Goal: Information Seeking & Learning: Learn about a topic

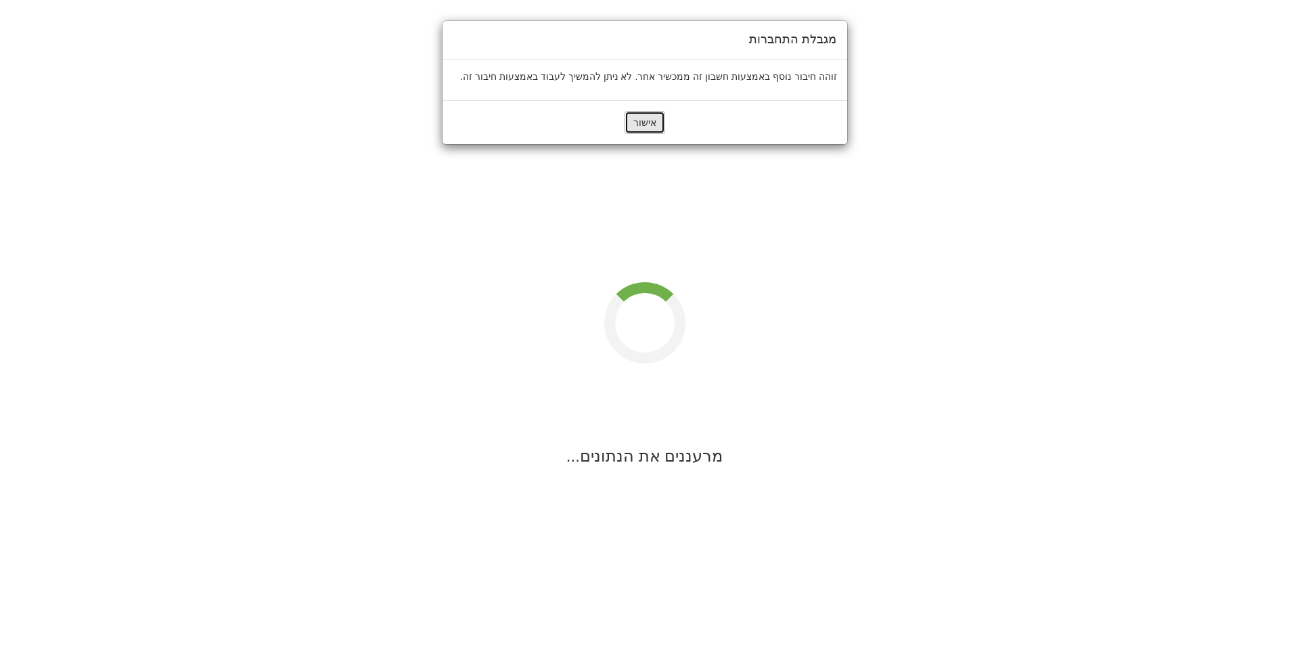
click at [648, 125] on button "אישור" at bounding box center [645, 122] width 41 height 23
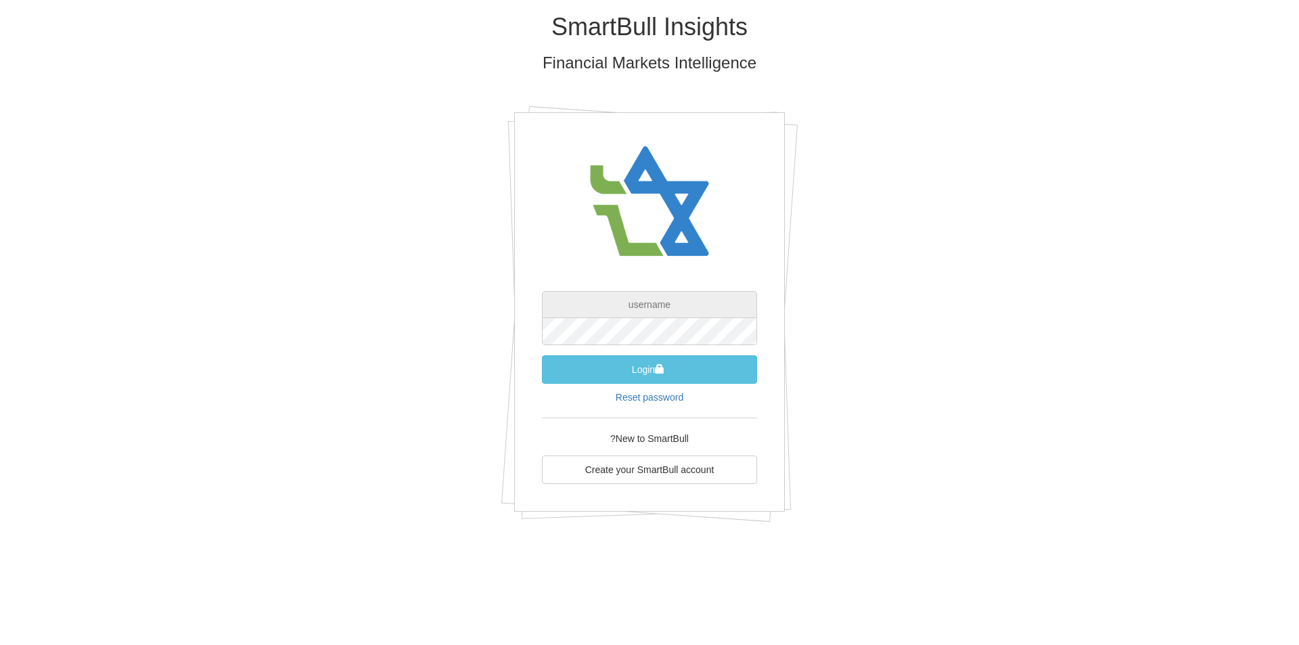
type input "[EMAIL_ADDRESS][DOMAIN_NAME]"
drag, startPoint x: 652, startPoint y: 367, endPoint x: 642, endPoint y: 367, distance: 10.2
click at [652, 367] on button "Login" at bounding box center [649, 369] width 215 height 28
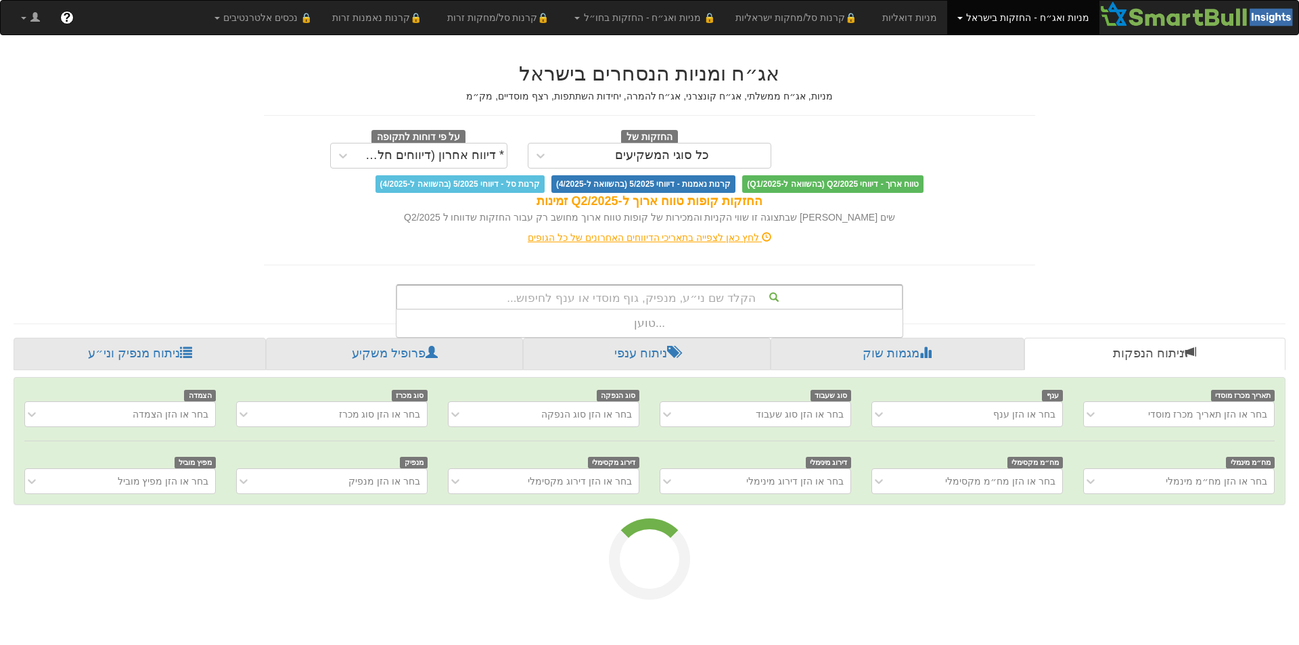
click at [731, 293] on div "הקלד שם ני״ע, מנפיק, גוף מוסדי או ענף לחיפוש..." at bounding box center [649, 297] width 505 height 23
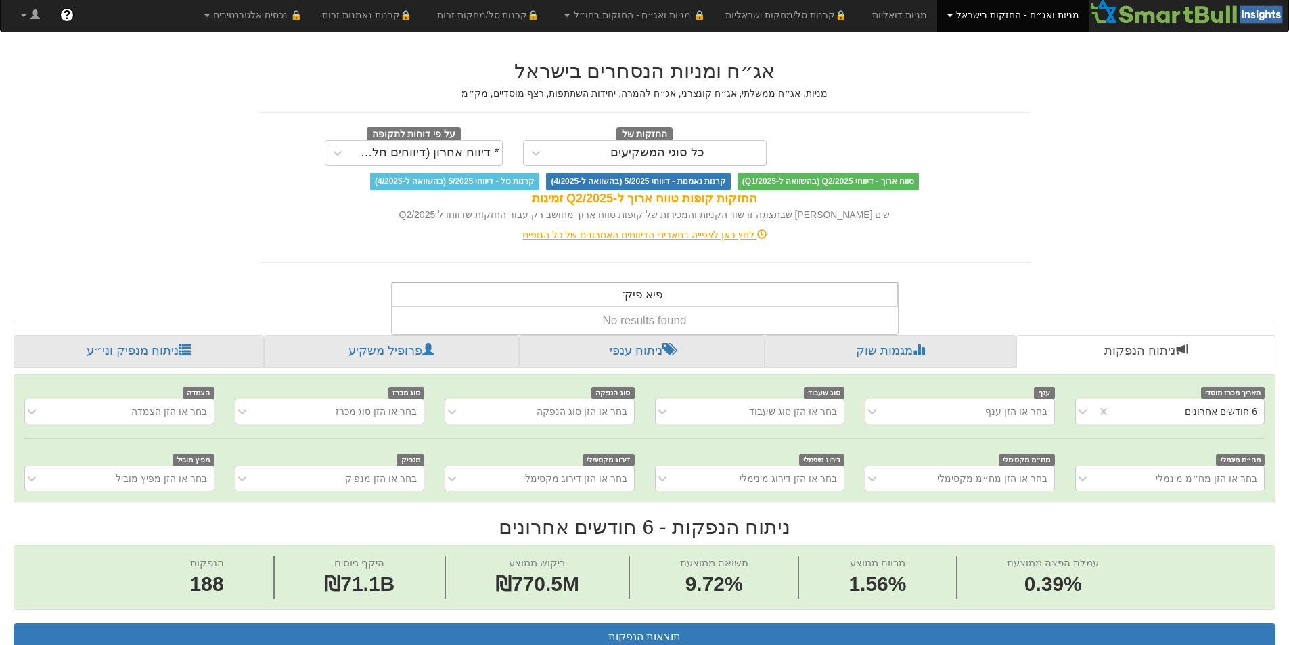
drag, startPoint x: 652, startPoint y: 297, endPoint x: 658, endPoint y: 296, distance: 6.8
click at [658, 296] on input "פיא פיקד" at bounding box center [643, 296] width 41 height 27
type input "[PERSON_NAME] פיקד"
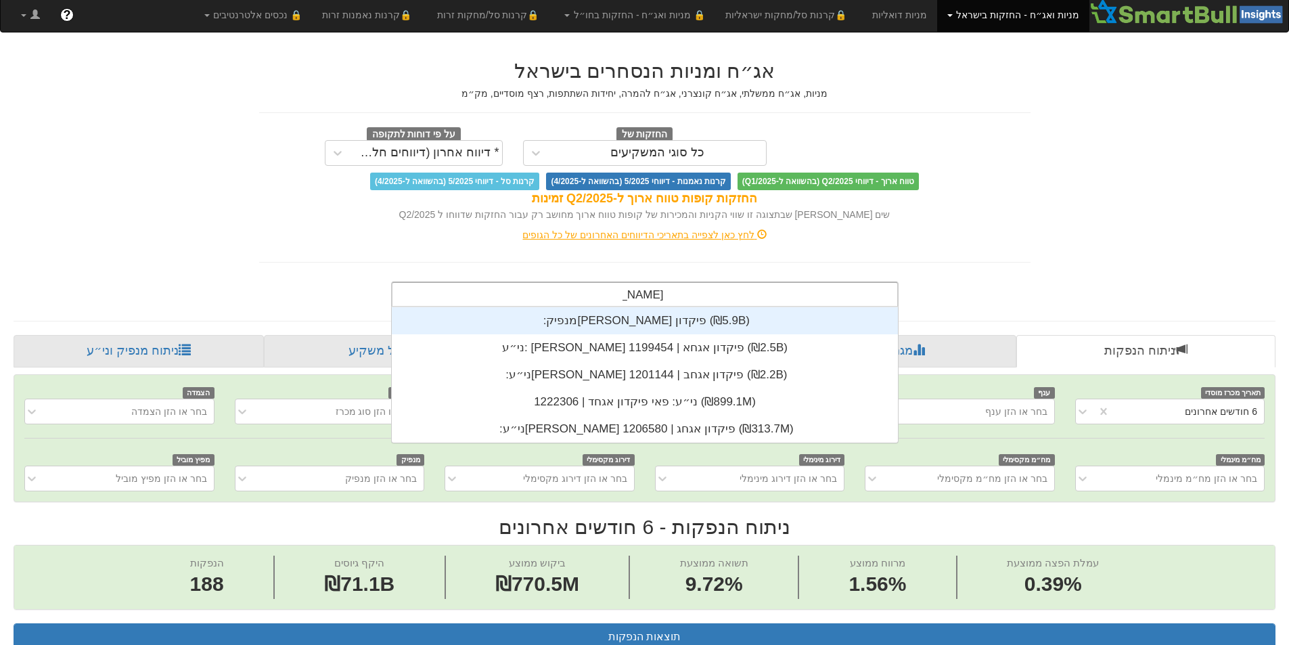
scroll to position [135, 0]
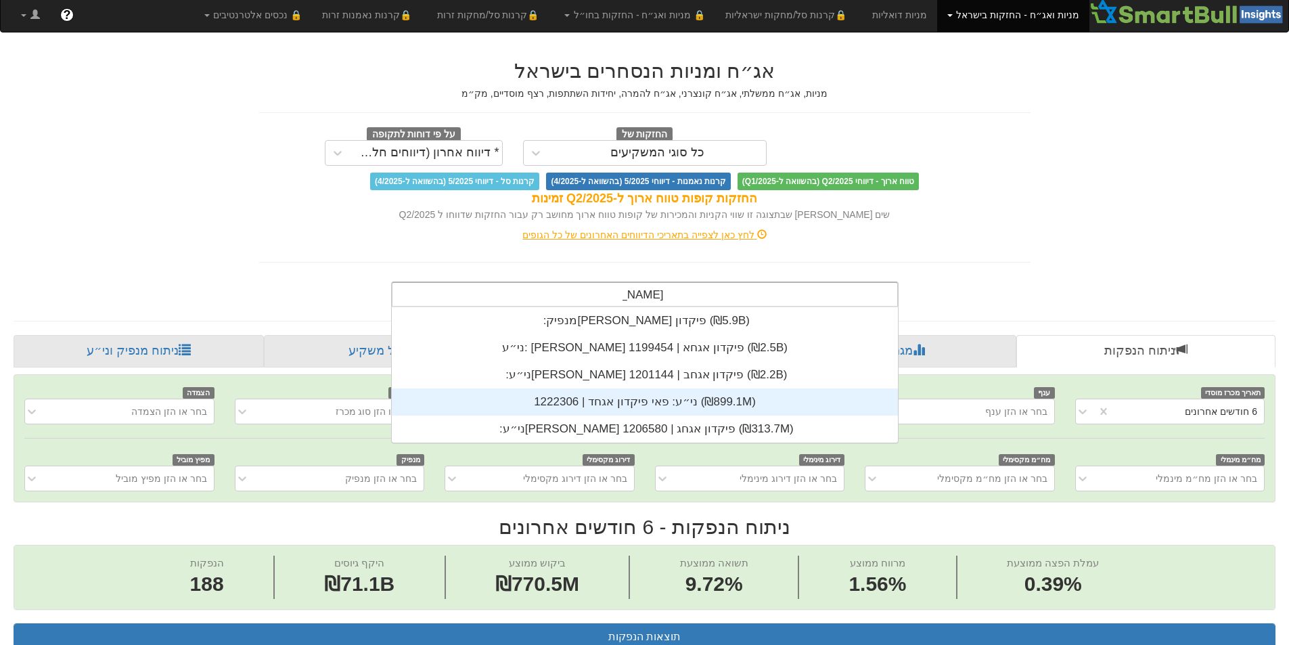
click at [651, 400] on div "ני״ע: ‏פאי פיקדון אגחד | 1222306 ‎(₪899.1M)‎" at bounding box center [645, 401] width 506 height 27
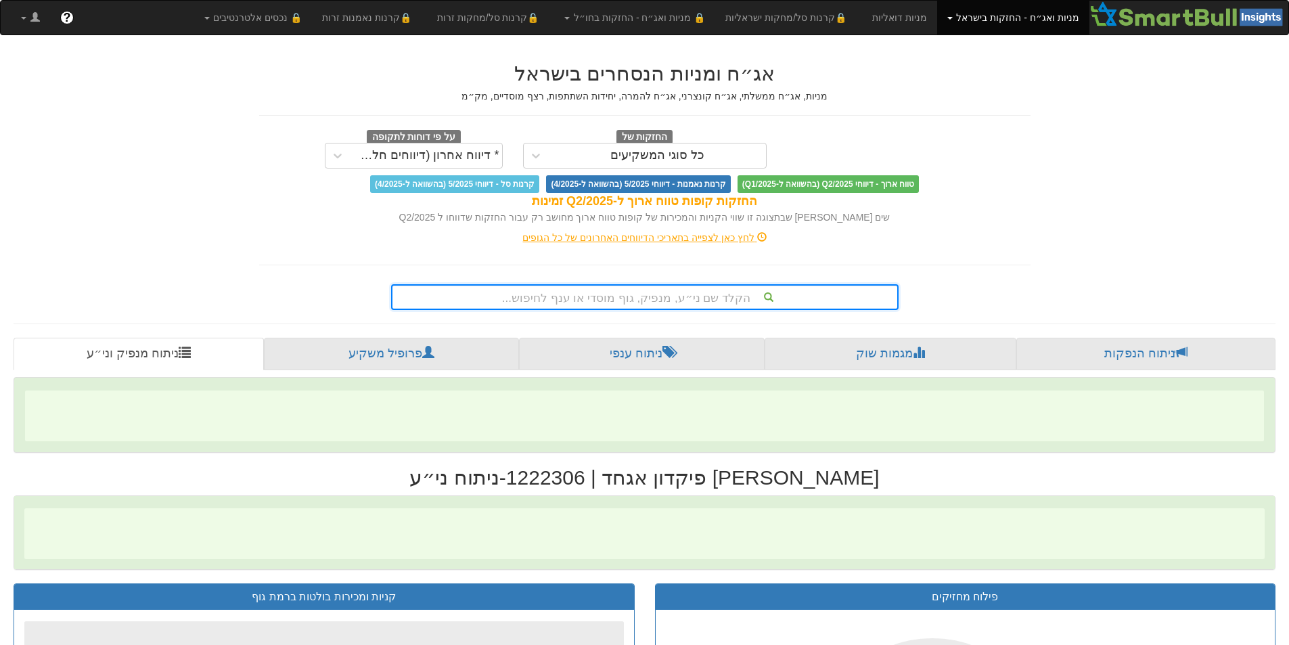
scroll to position [0, 2467]
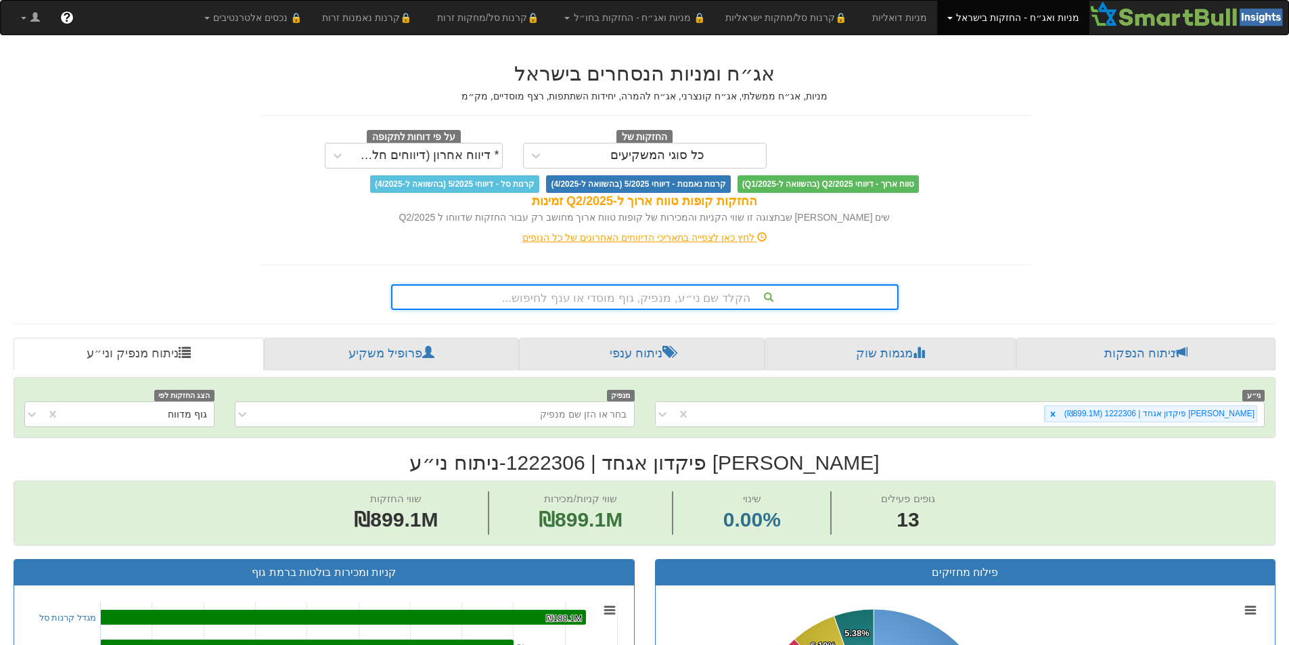
click at [686, 300] on div "הקלד שם ני״ע, מנפיק, גוף מוסדי או ענף לחיפוש..." at bounding box center [645, 297] width 505 height 23
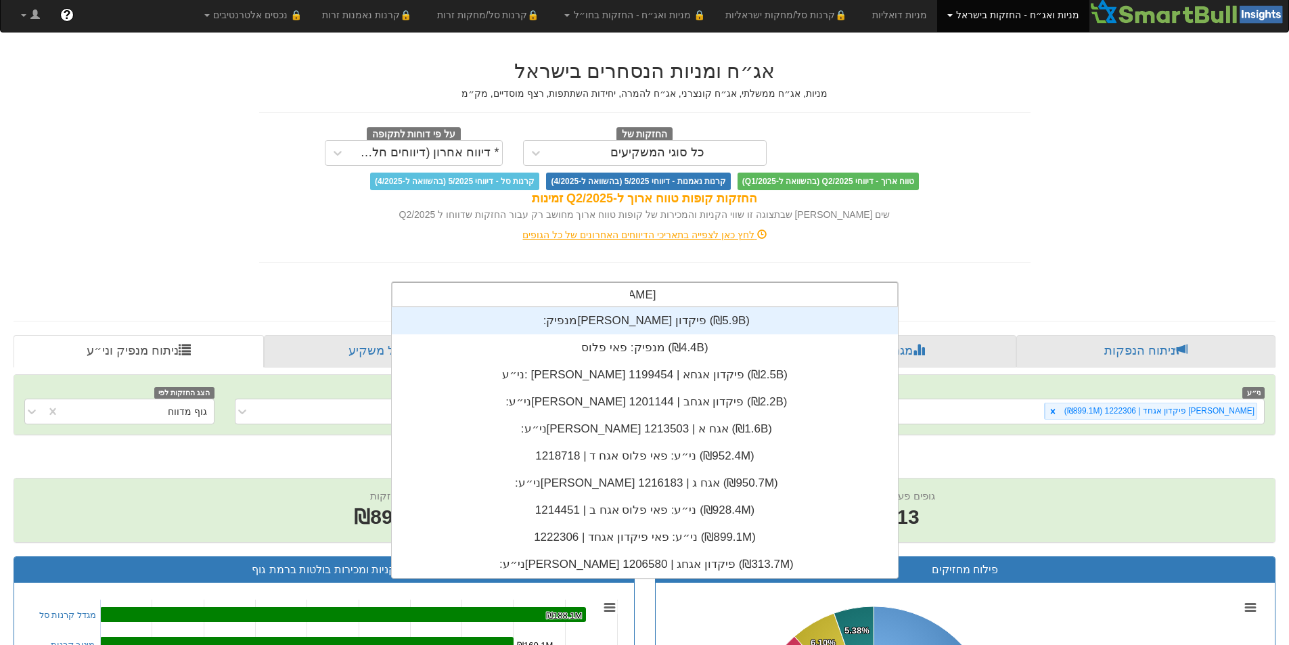
scroll to position [135, 0]
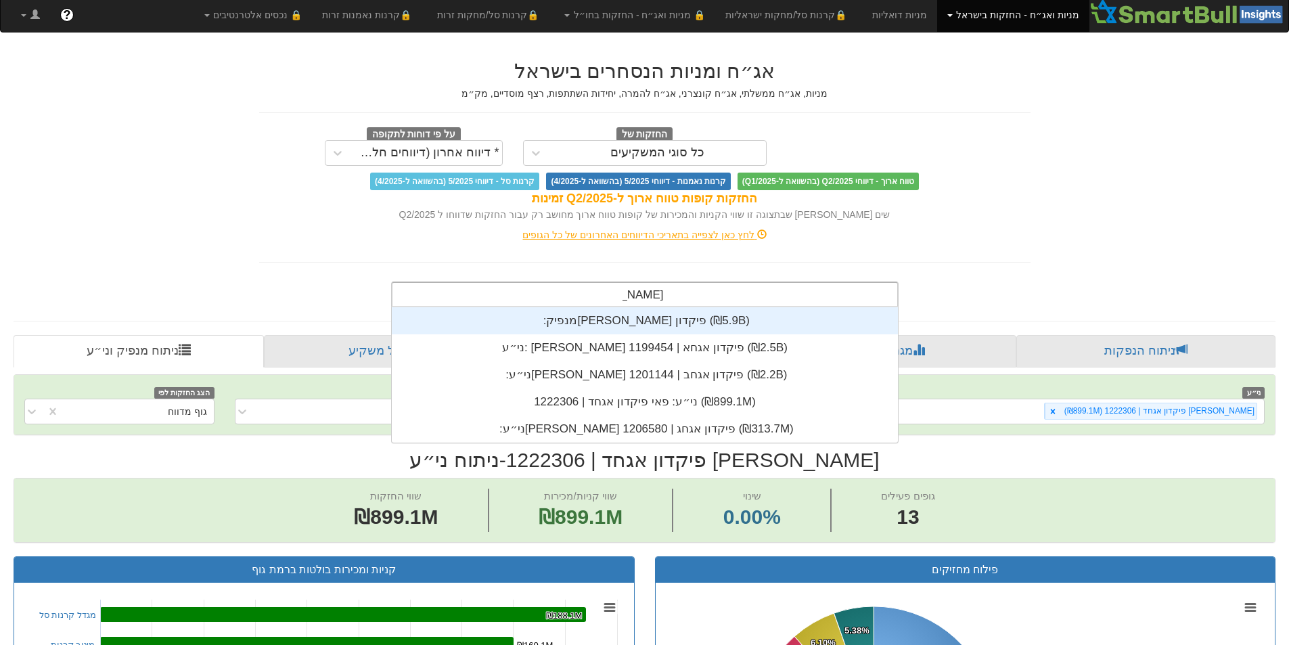
type input "[PERSON_NAME] פיקדון"
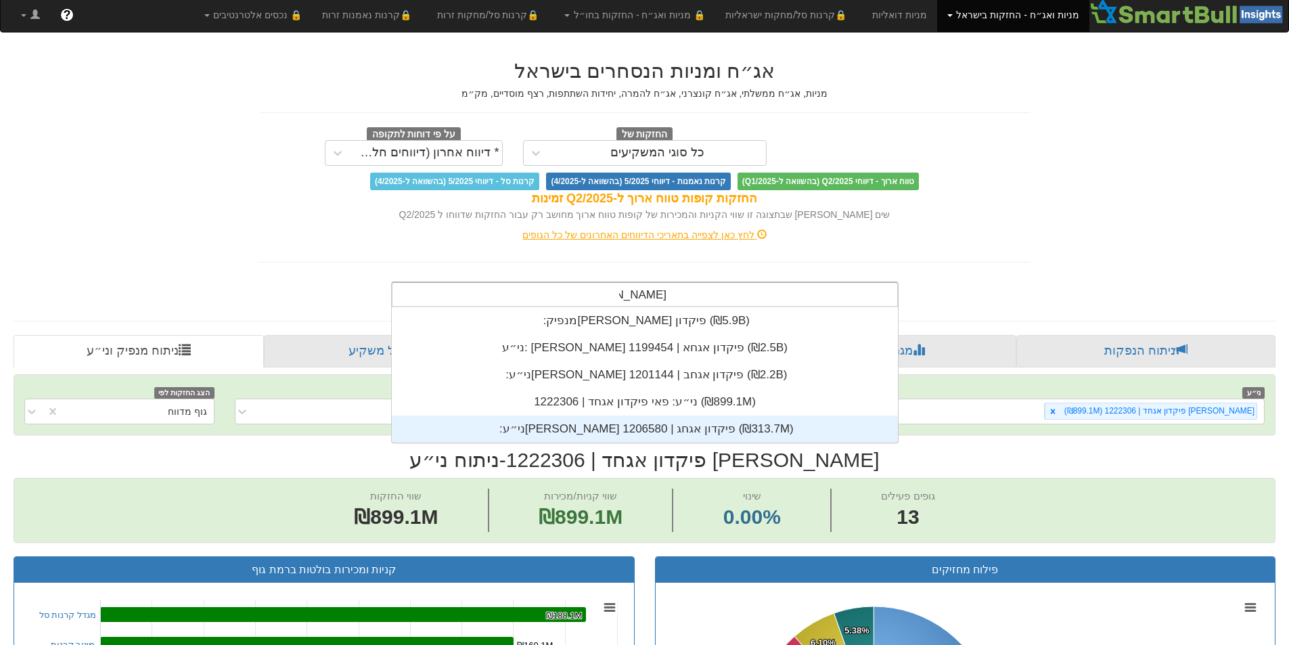
click at [660, 430] on div "ני״ע: ‏[PERSON_NAME] פיקדון אגחג | 1206580 ‎(₪313.7M)‎" at bounding box center [645, 429] width 506 height 27
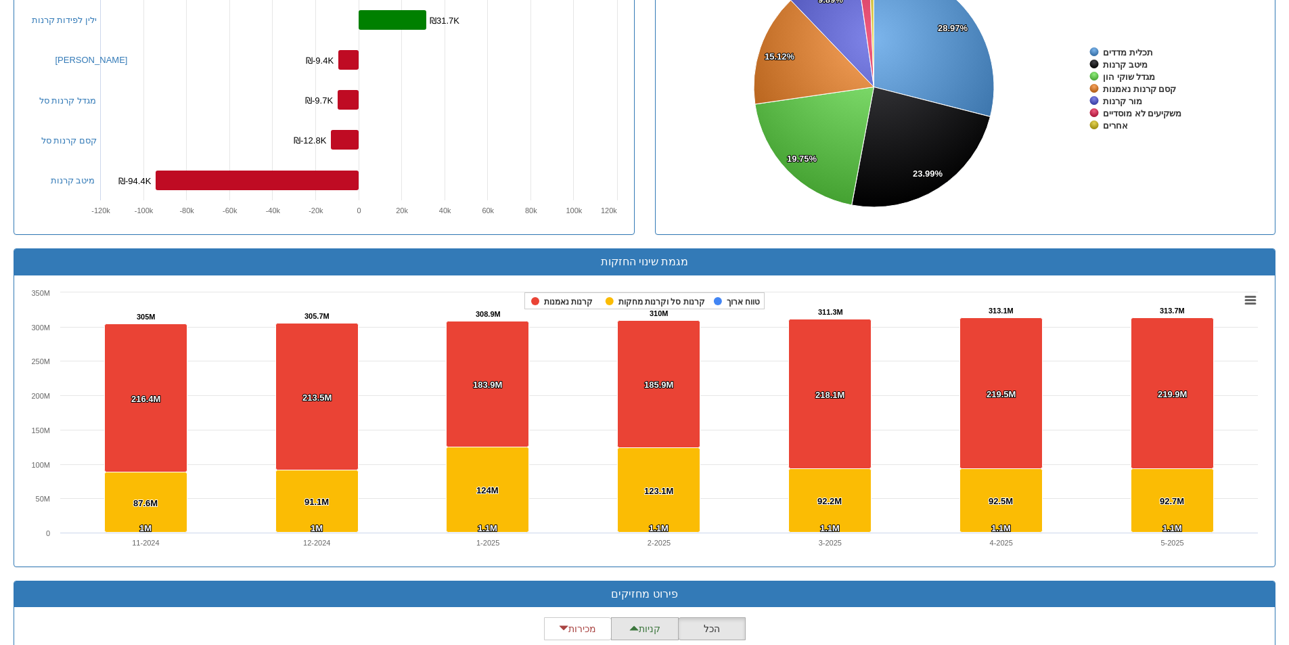
scroll to position [1004, 0]
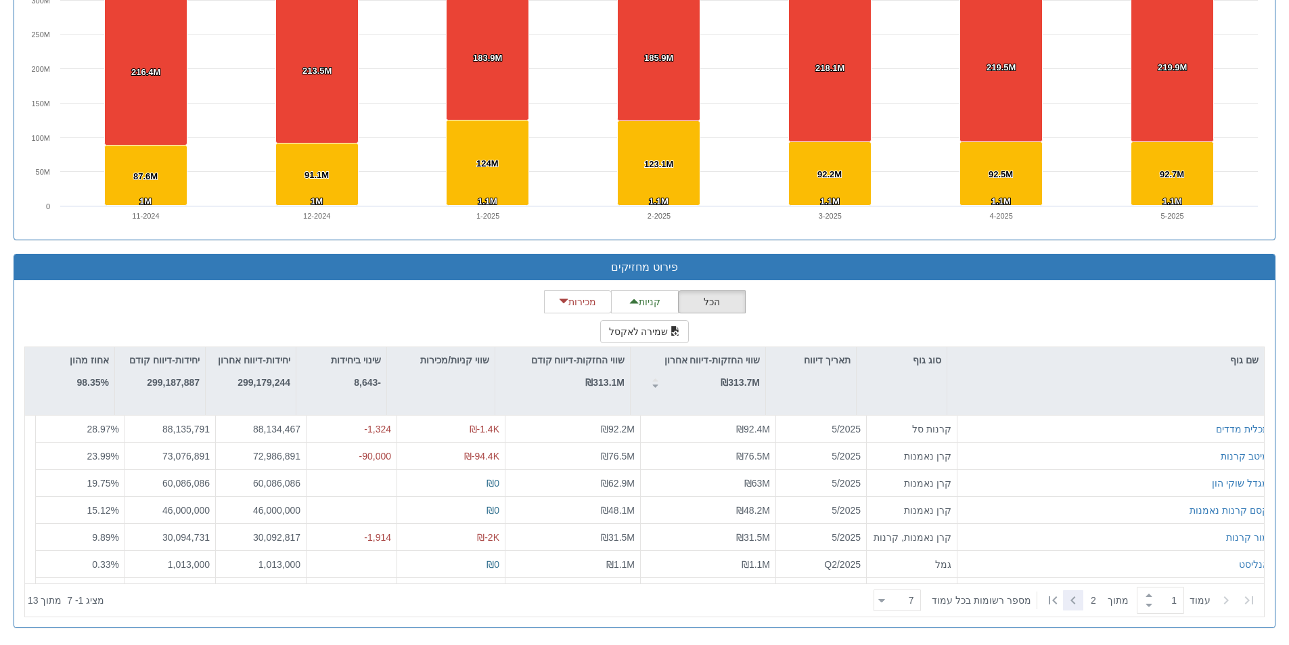
click at [1071, 602] on icon at bounding box center [1073, 600] width 16 height 16
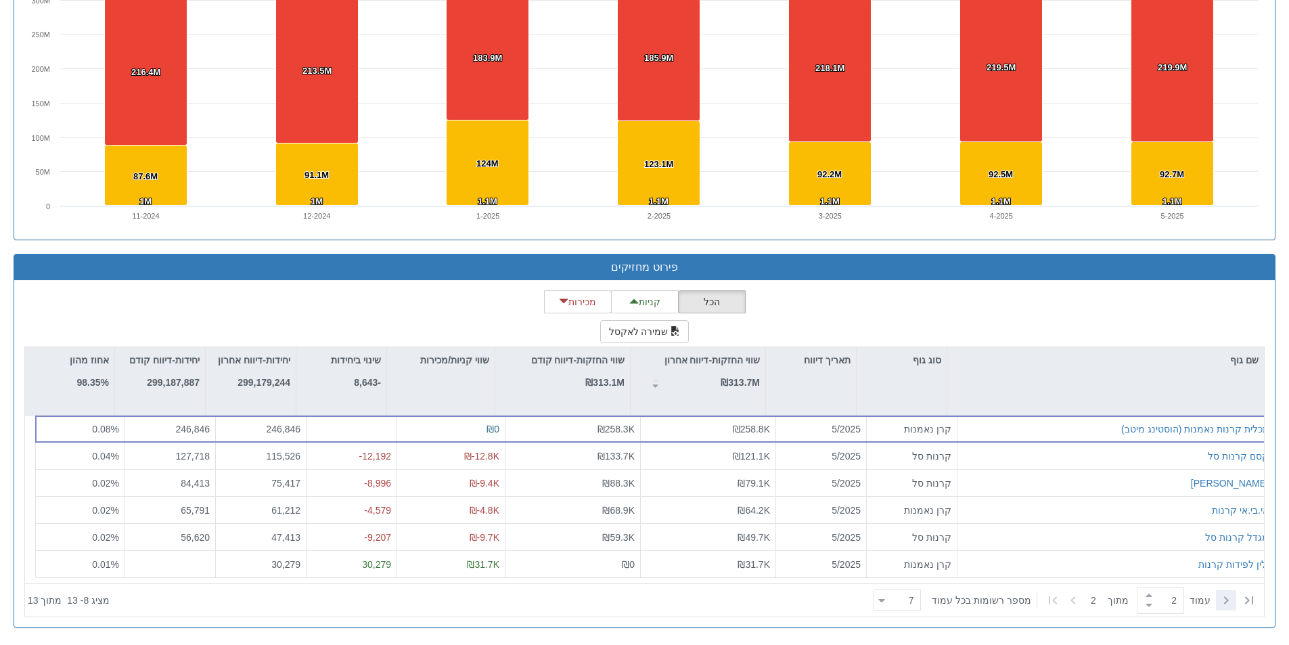
click at [1224, 600] on icon at bounding box center [1226, 600] width 16 height 16
type input "1"
